Goal: Find specific page/section

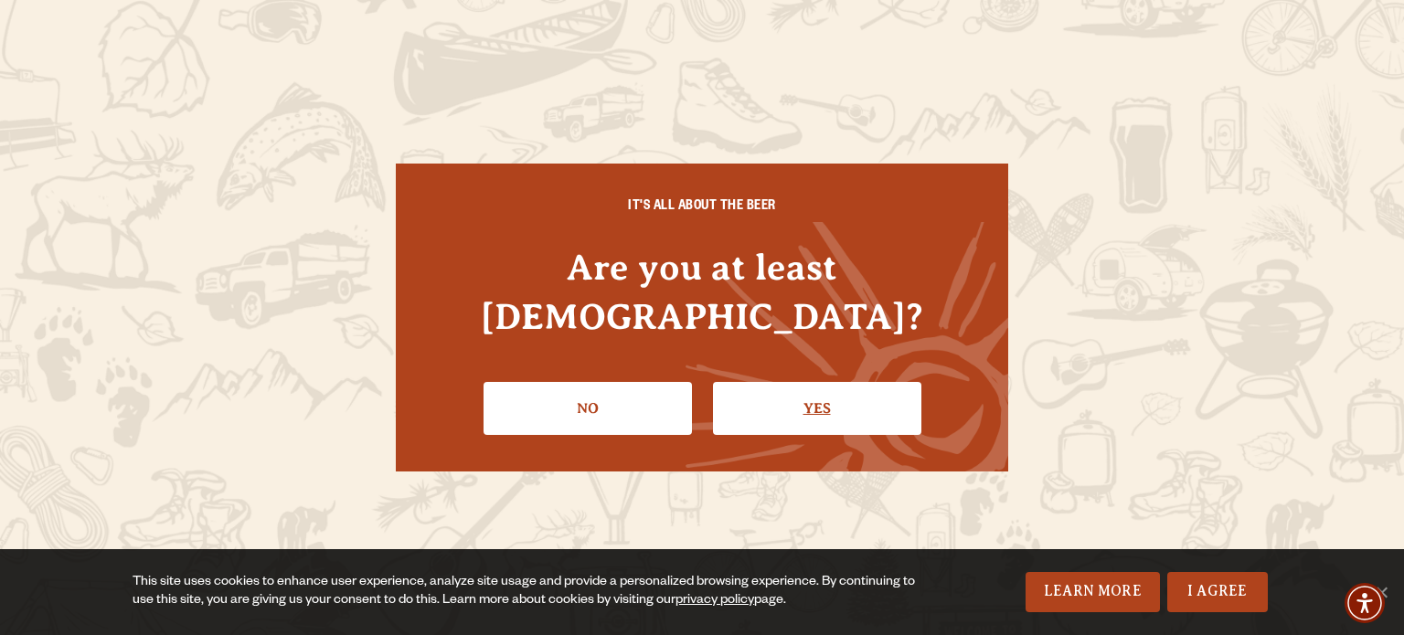
click at [844, 389] on link "Yes" at bounding box center [817, 408] width 208 height 53
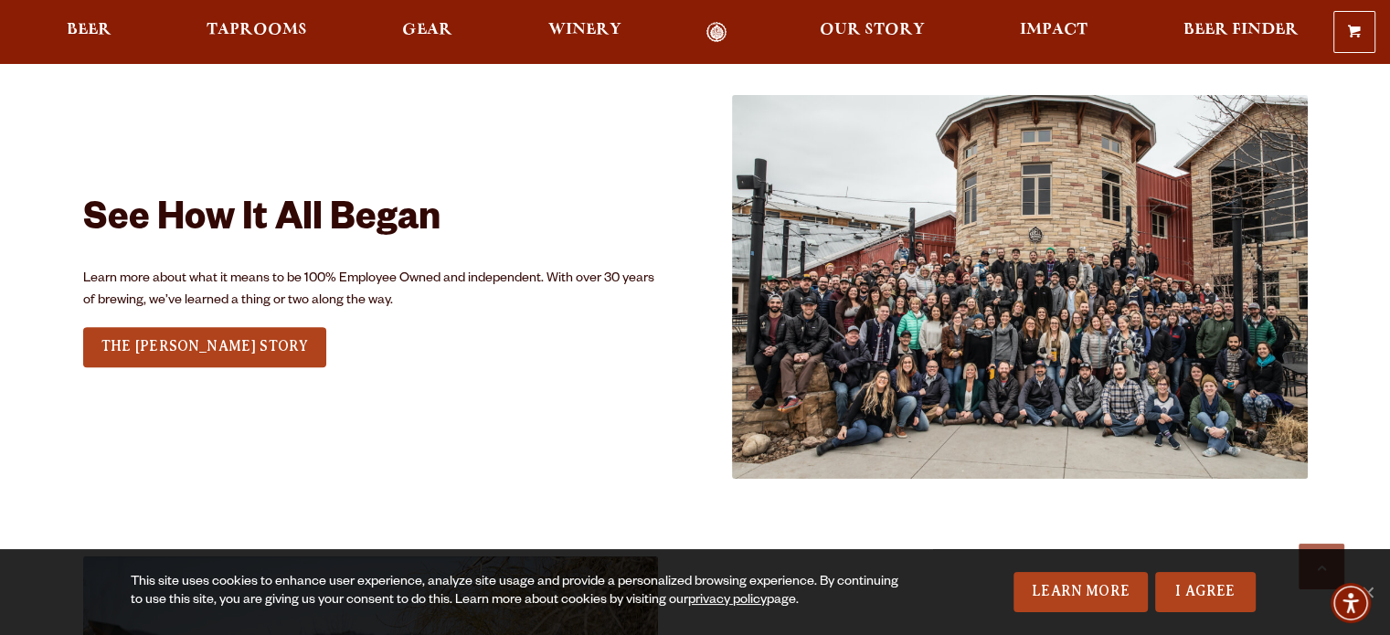
scroll to position [2131, 0]
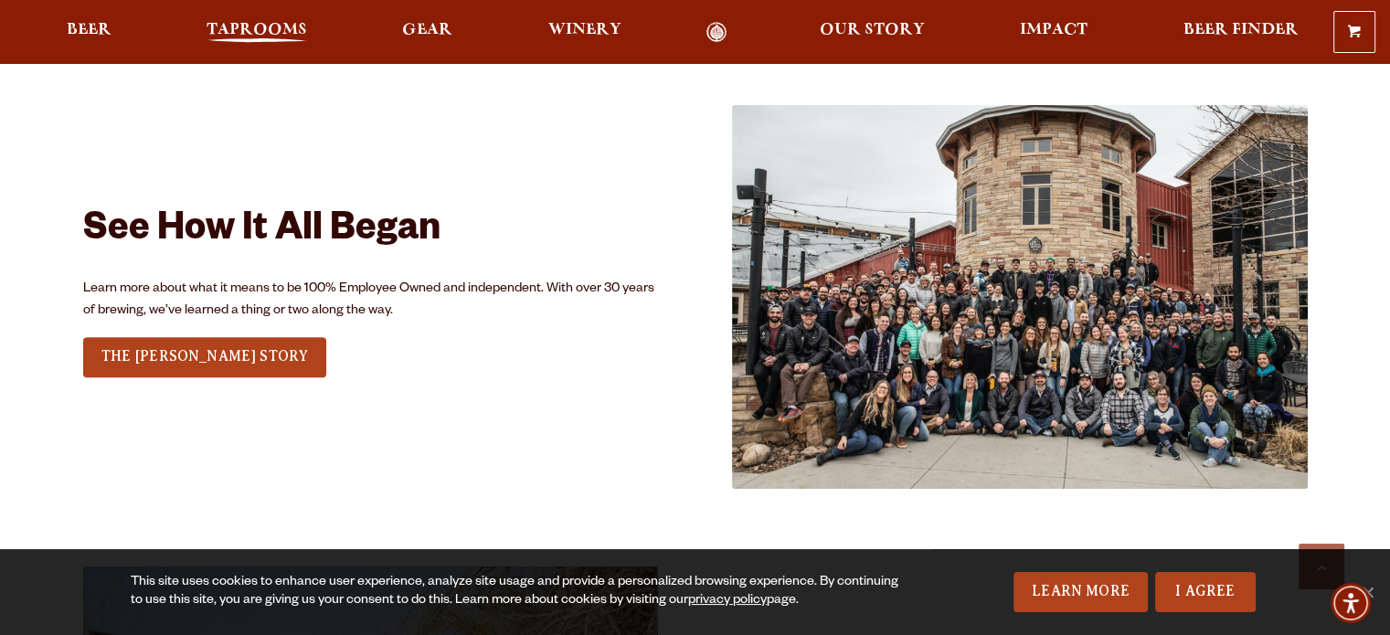
click at [255, 28] on span "Taprooms" at bounding box center [257, 30] width 101 height 15
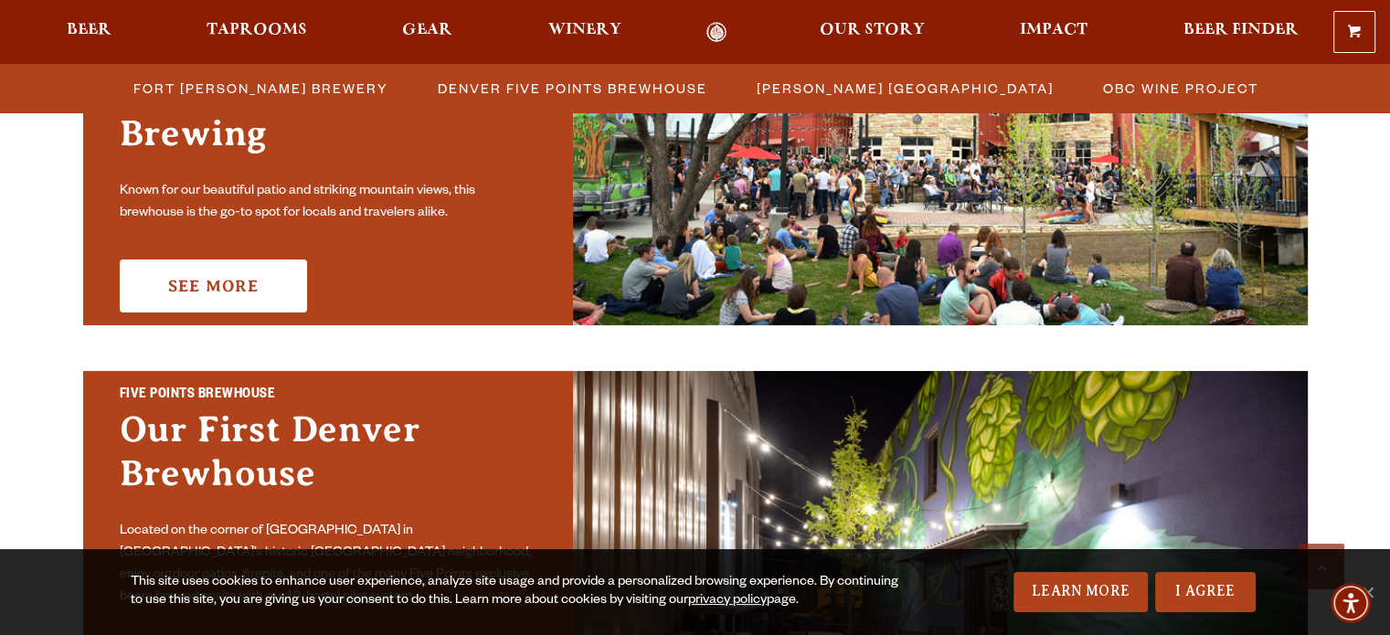
scroll to position [508, 0]
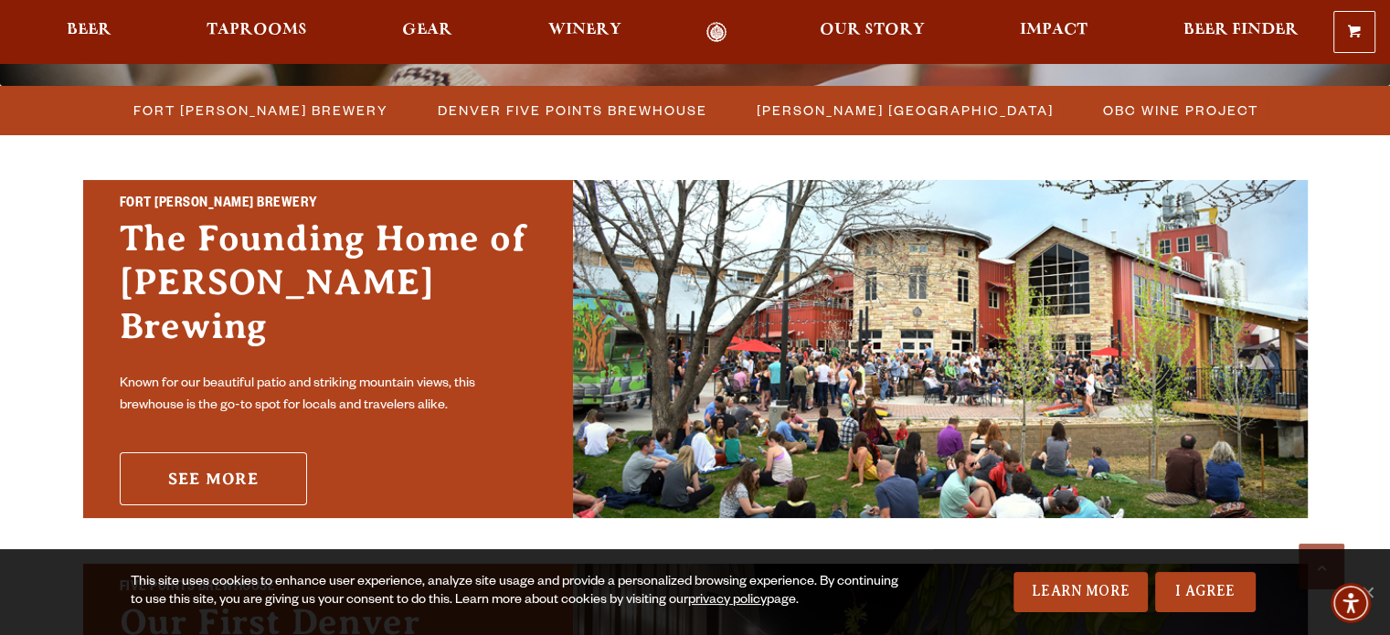
click at [214, 461] on link "See More" at bounding box center [213, 478] width 187 height 53
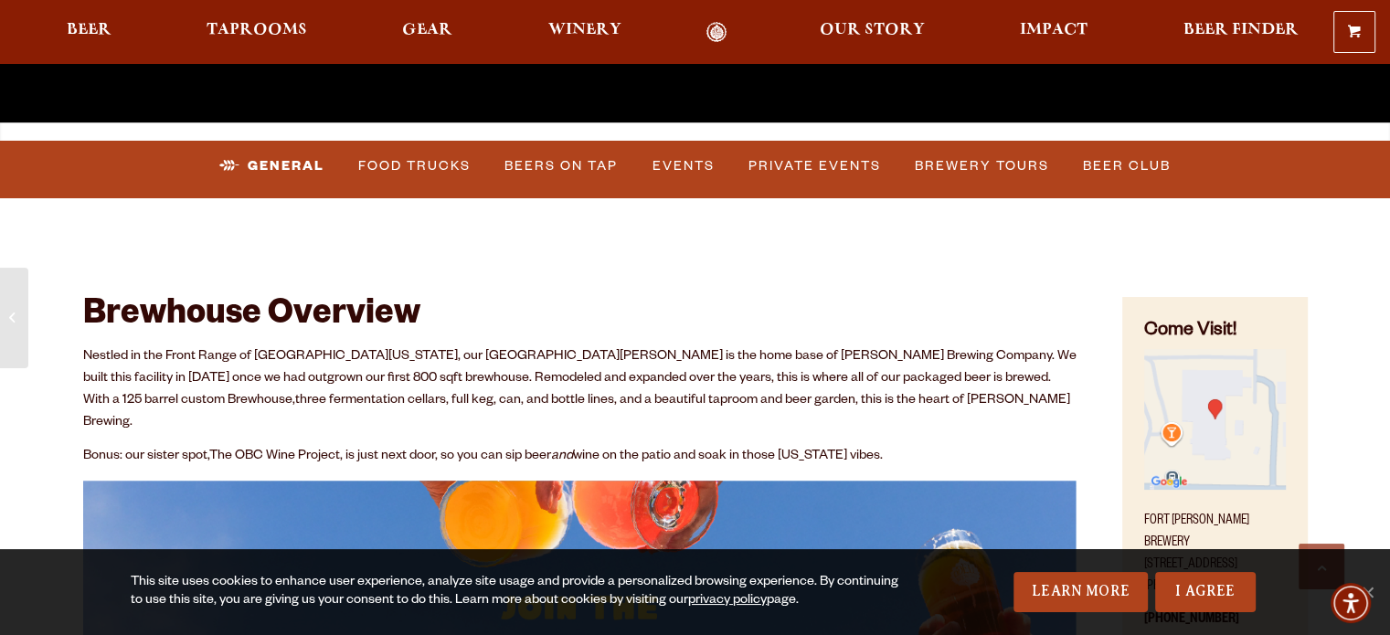
scroll to position [654, 0]
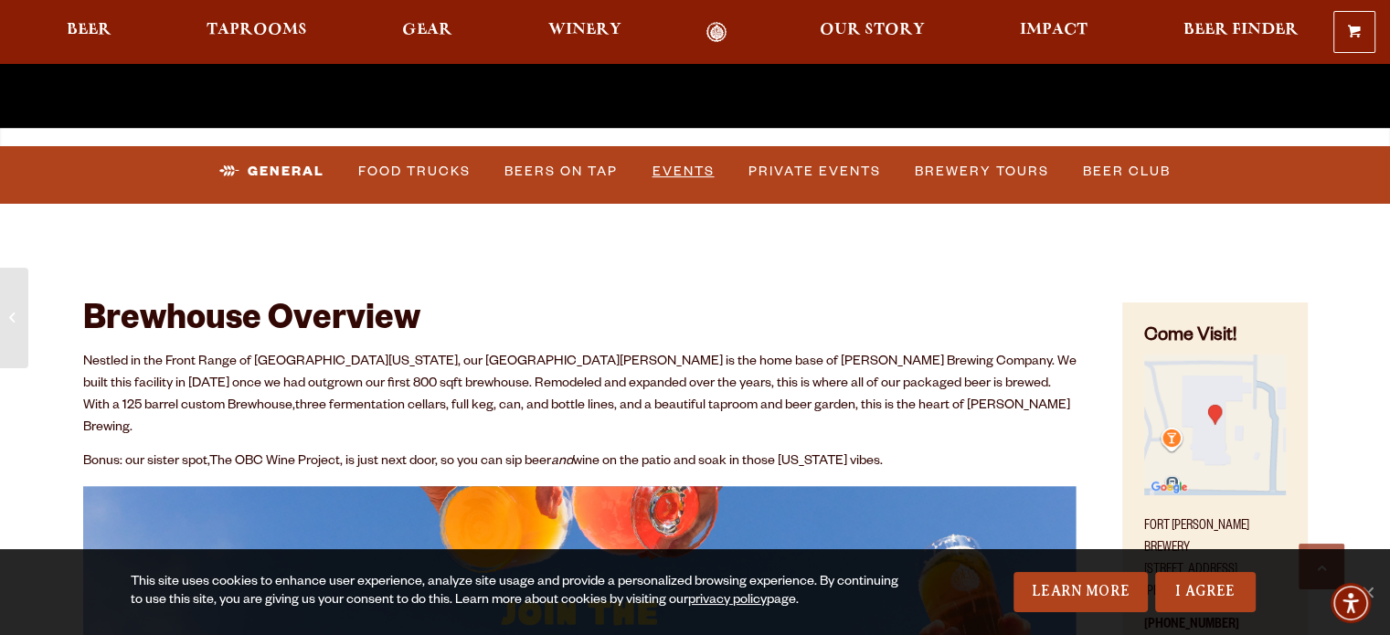
click at [680, 158] on link "Events" at bounding box center [683, 172] width 77 height 42
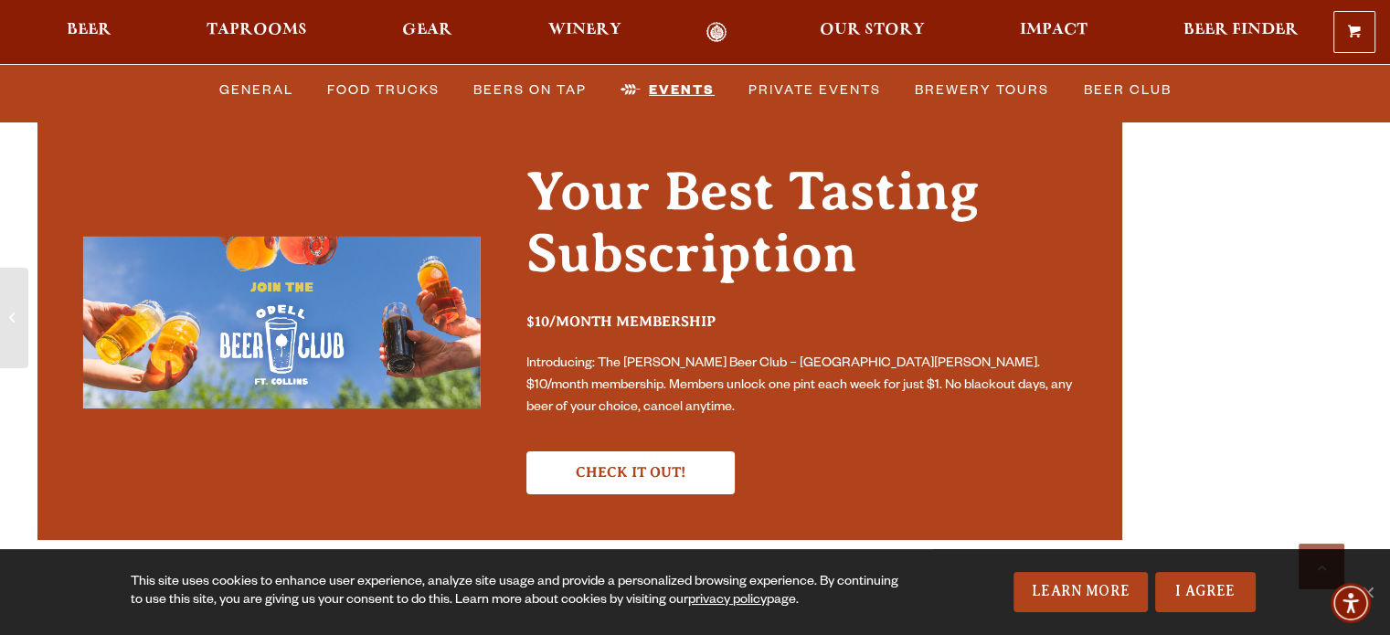
scroll to position [6065, 0]
